Goal: Transaction & Acquisition: Purchase product/service

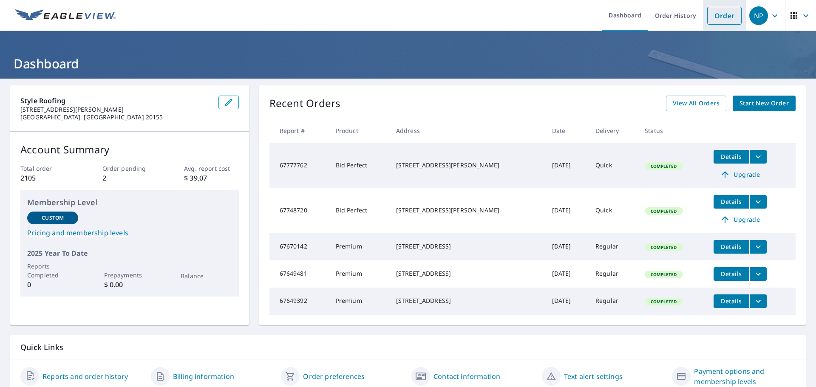
click at [725, 16] on link "Order" at bounding box center [724, 16] width 34 height 18
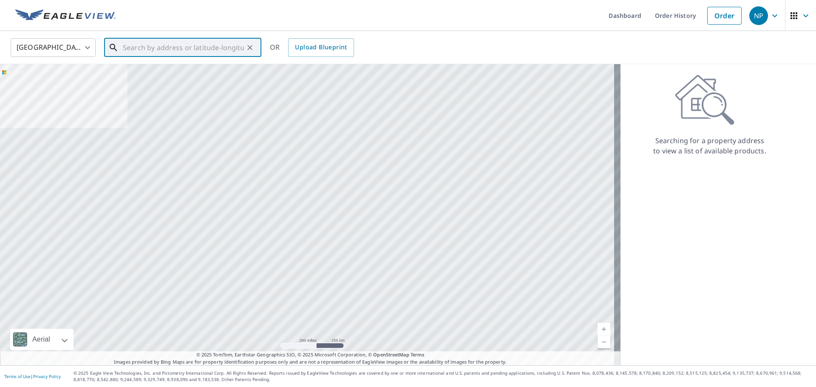
paste input "9753 bright silk [GEOGRAPHIC_DATA][PERSON_NAME] va"
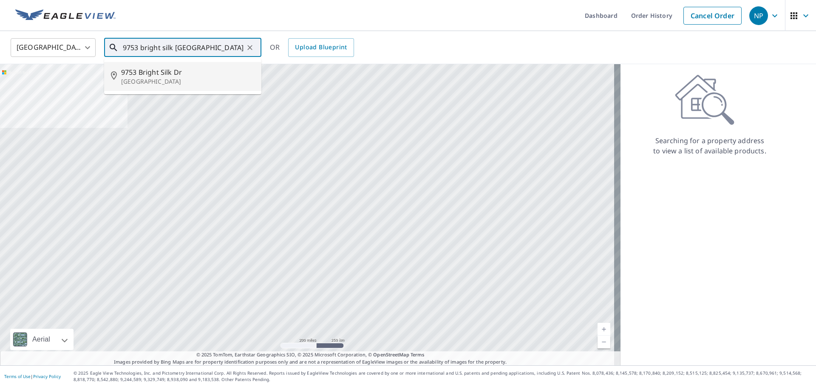
click at [170, 73] on span "9753 Bright Silk Dr" at bounding box center [187, 72] width 133 height 10
type input "[STREET_ADDRESS]"
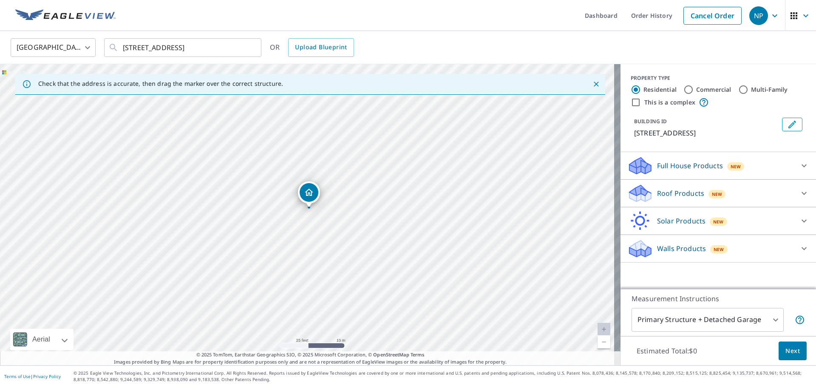
click at [802, 195] on icon at bounding box center [804, 193] width 5 height 3
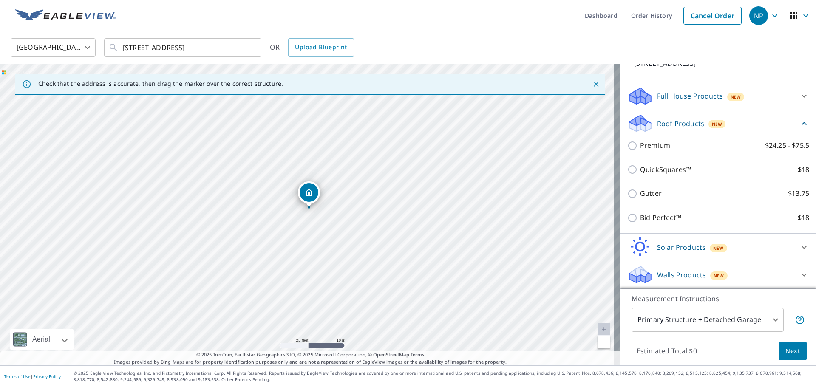
scroll to position [80, 0]
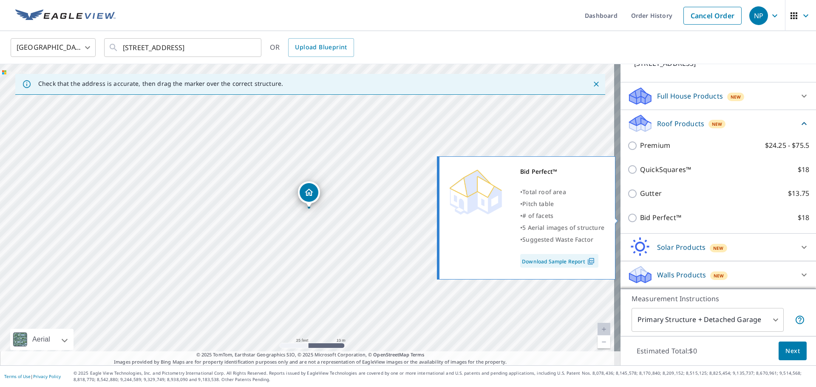
click at [688, 218] on label "Bid Perfect™ $18" at bounding box center [724, 218] width 169 height 11
click at [640, 218] on input "Bid Perfect™ $18" at bounding box center [633, 218] width 13 height 10
checkbox input "true"
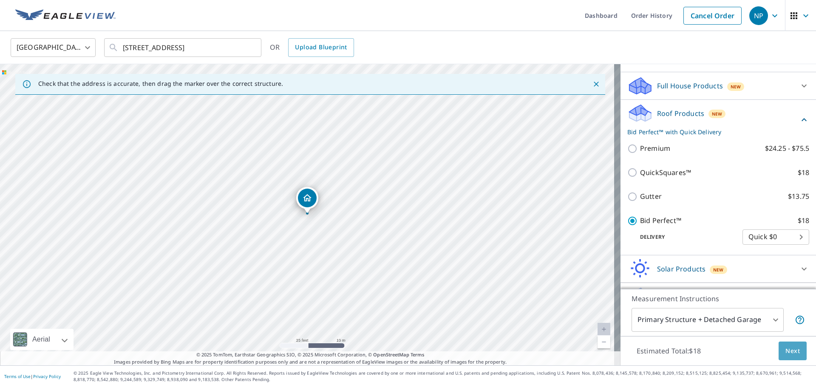
click at [785, 351] on span "Next" at bounding box center [792, 351] width 14 height 11
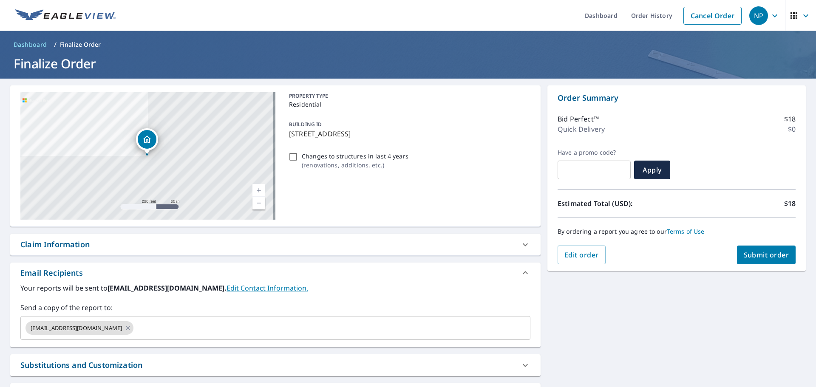
click at [766, 252] on span "Submit order" at bounding box center [766, 254] width 45 height 9
